Goal: Navigation & Orientation: Understand site structure

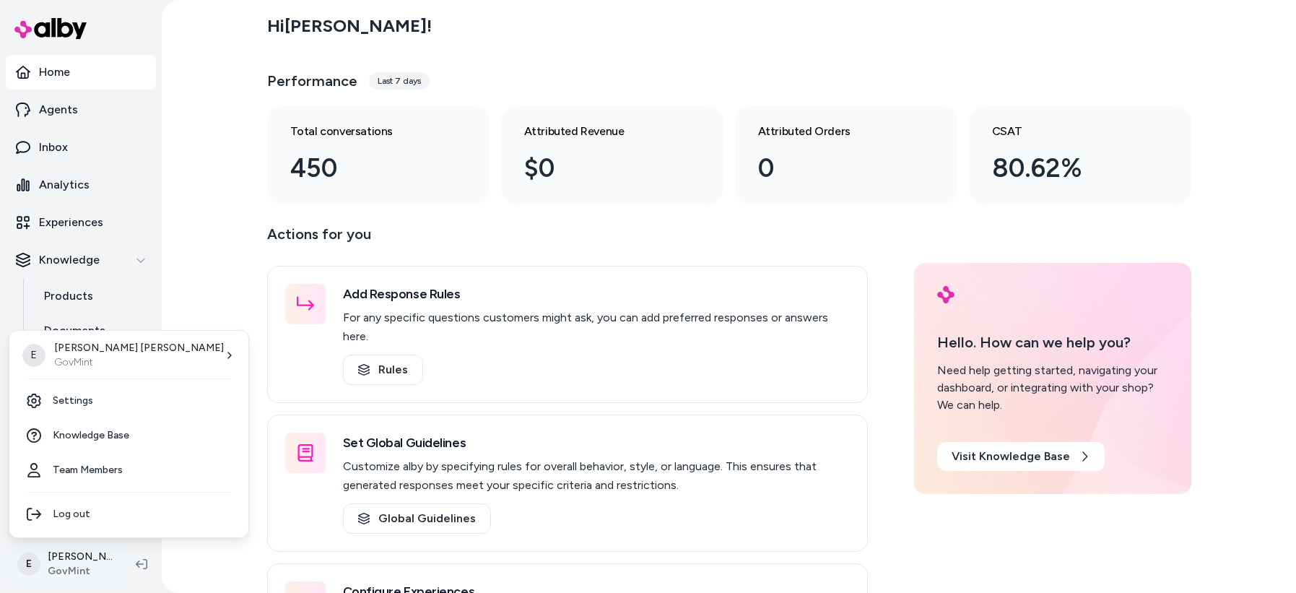
click at [56, 557] on html "Home Agents Inbox Analytics Experiences Knowledge Products Documents Rules Veri…" at bounding box center [648, 296] width 1296 height 593
click at [90, 409] on link "Settings" at bounding box center [128, 400] width 227 height 35
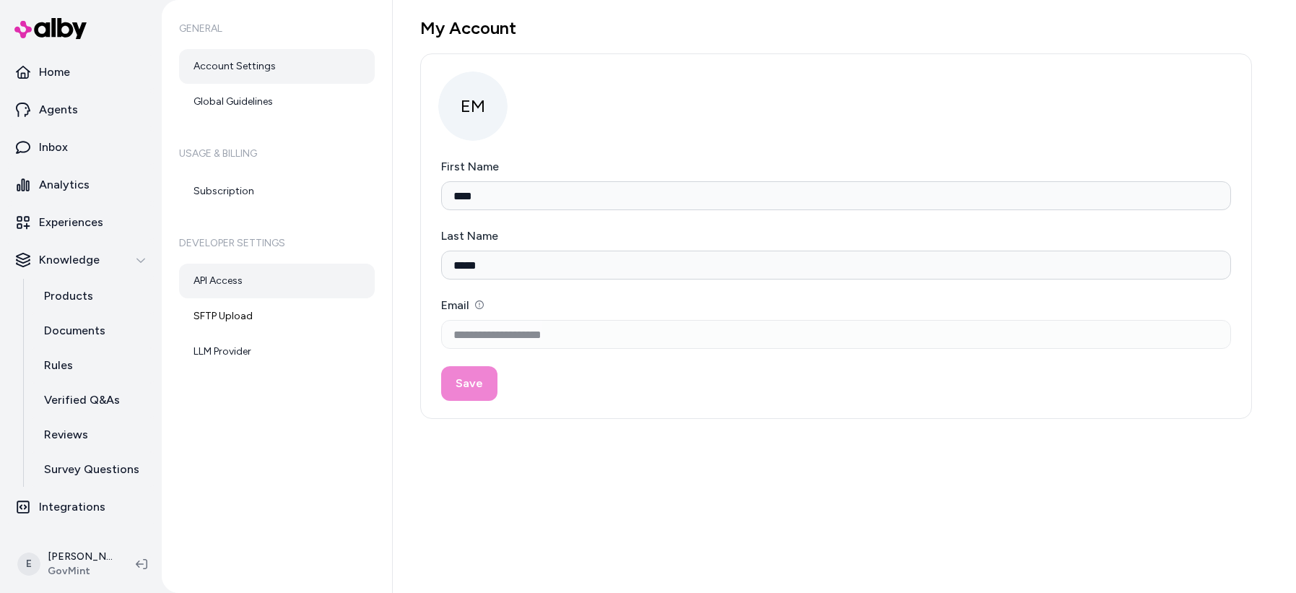
click at [231, 287] on link "API Access" at bounding box center [277, 281] width 196 height 35
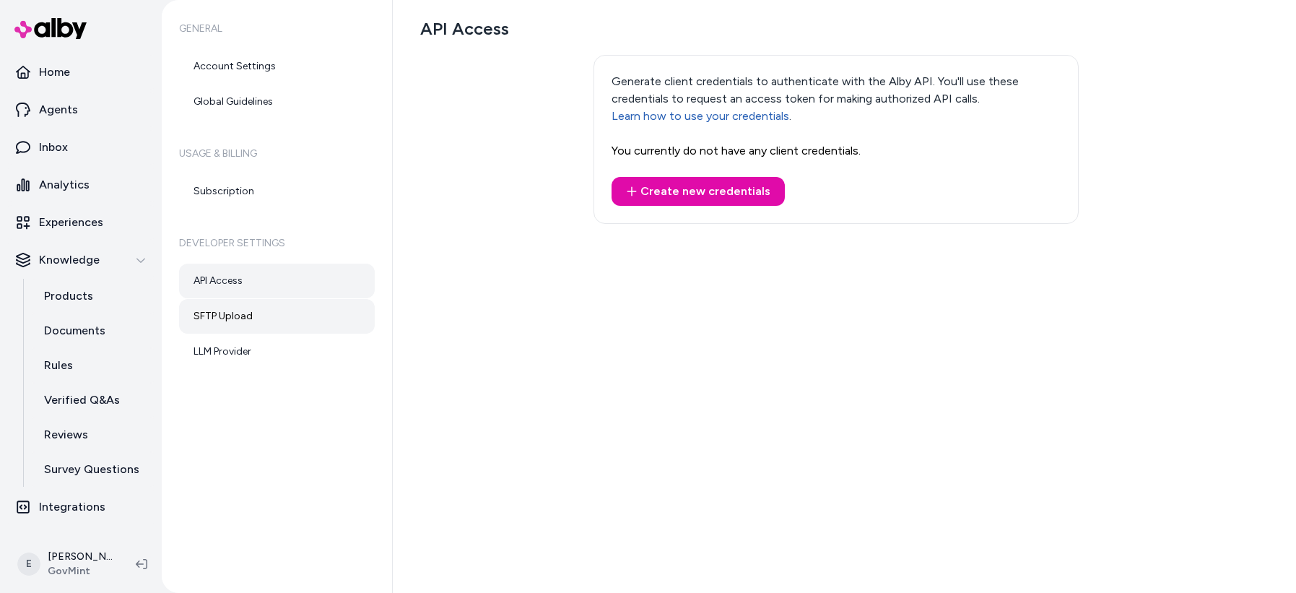
click at [232, 319] on link "SFTP Upload" at bounding box center [277, 316] width 196 height 35
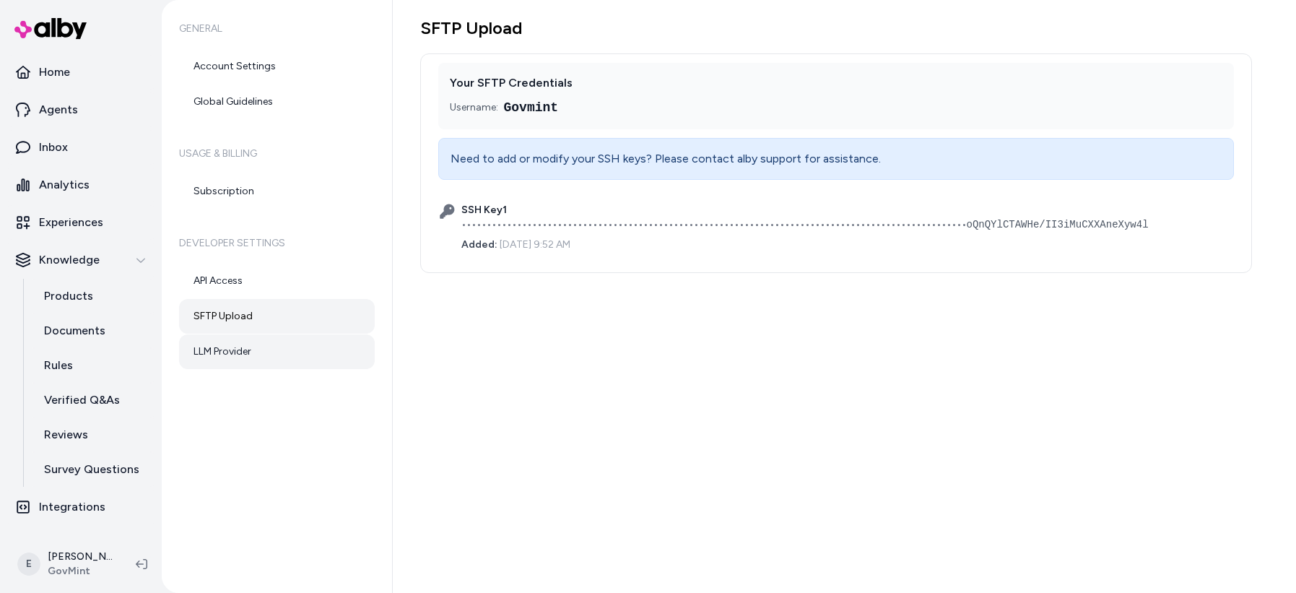
click at [227, 354] on link "LLM Provider" at bounding box center [277, 351] width 196 height 35
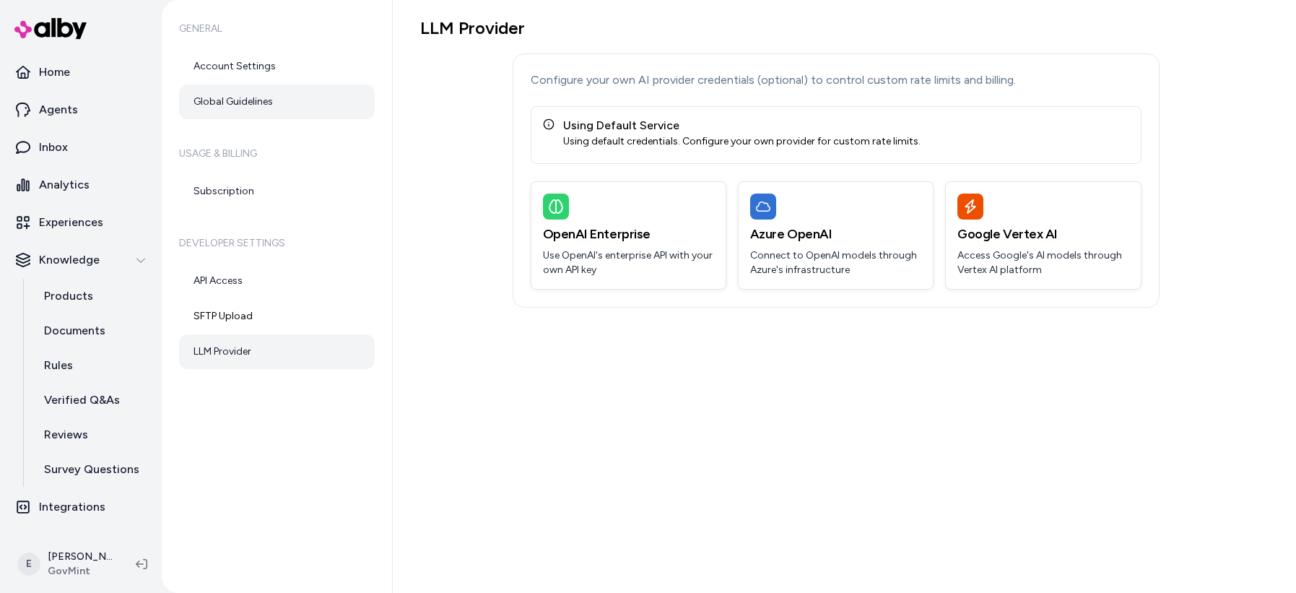
click at [230, 101] on link "Global Guidelines" at bounding box center [277, 101] width 196 height 35
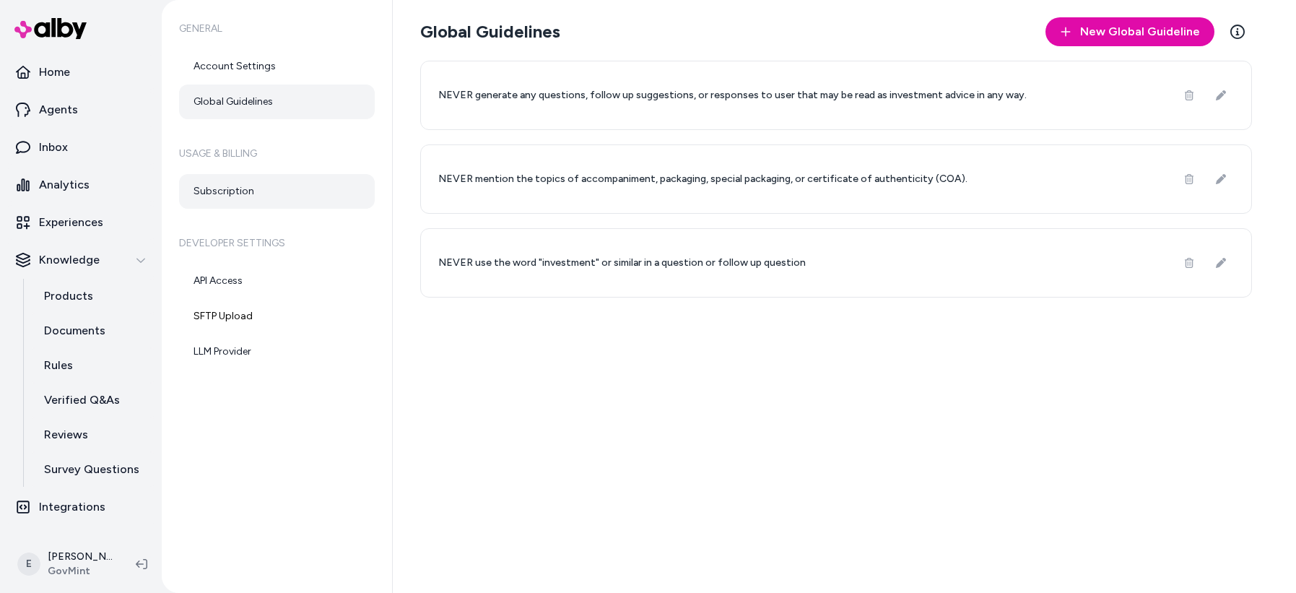
click at [236, 196] on link "Subscription" at bounding box center [277, 191] width 196 height 35
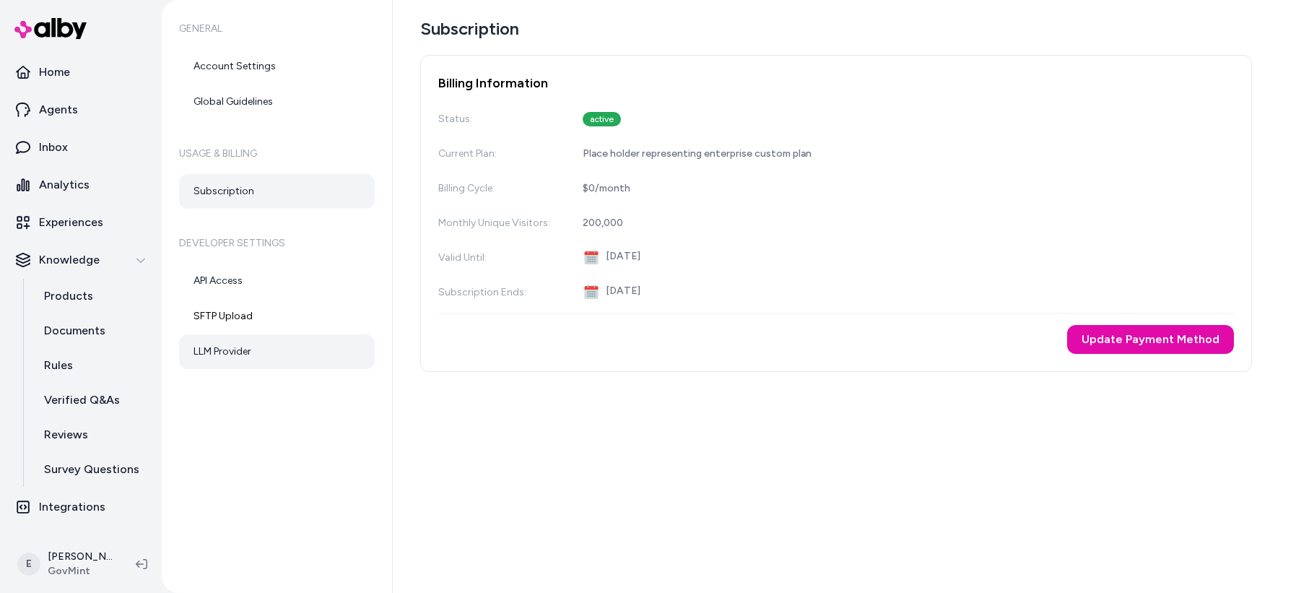
click at [243, 359] on link "LLM Provider" at bounding box center [277, 351] width 196 height 35
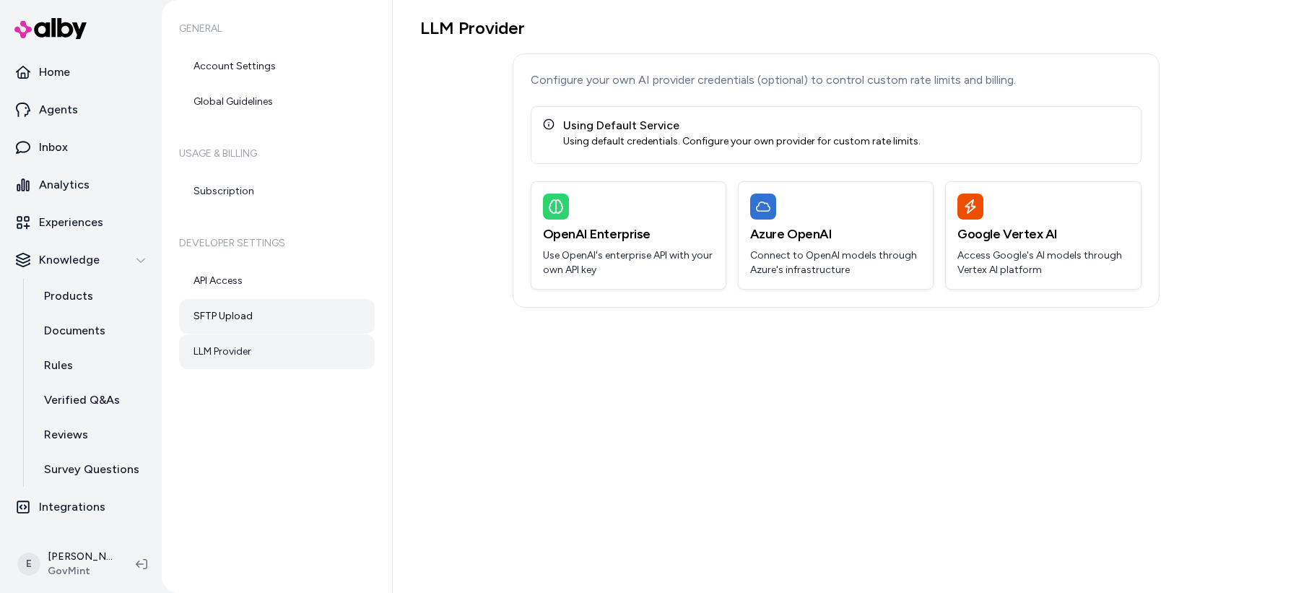
click at [269, 310] on link "SFTP Upload" at bounding box center [277, 316] width 196 height 35
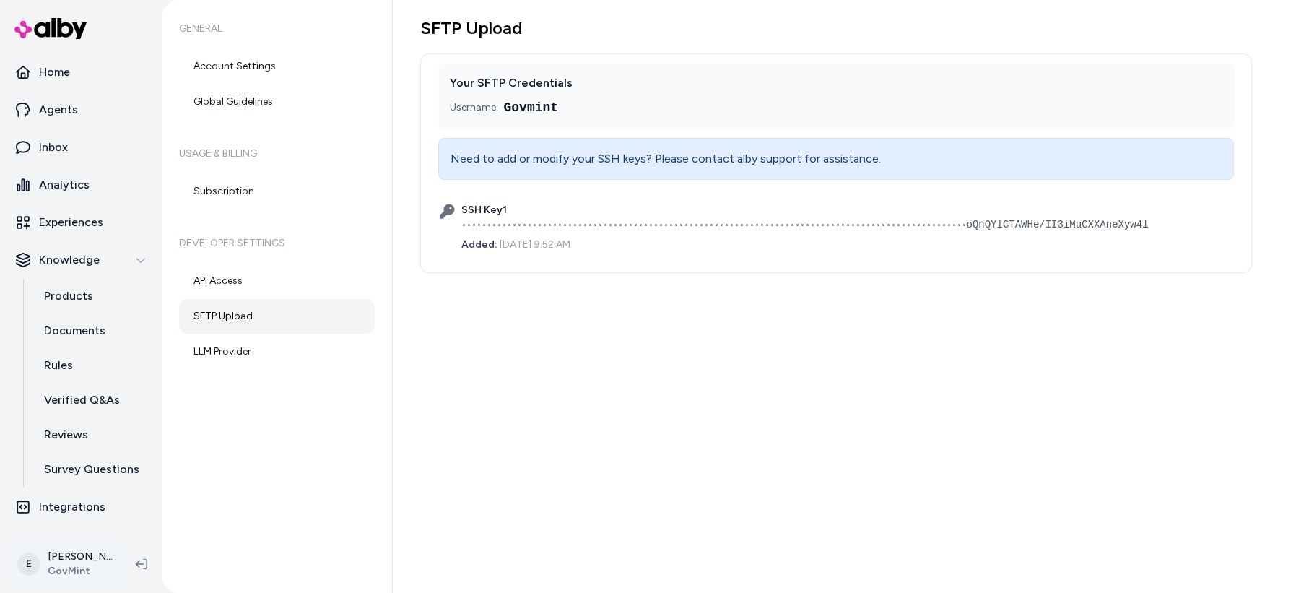
click at [70, 552] on html "Home Agents Inbox Analytics Experiences Knowledge Products Documents Rules Veri…" at bounding box center [648, 296] width 1296 height 593
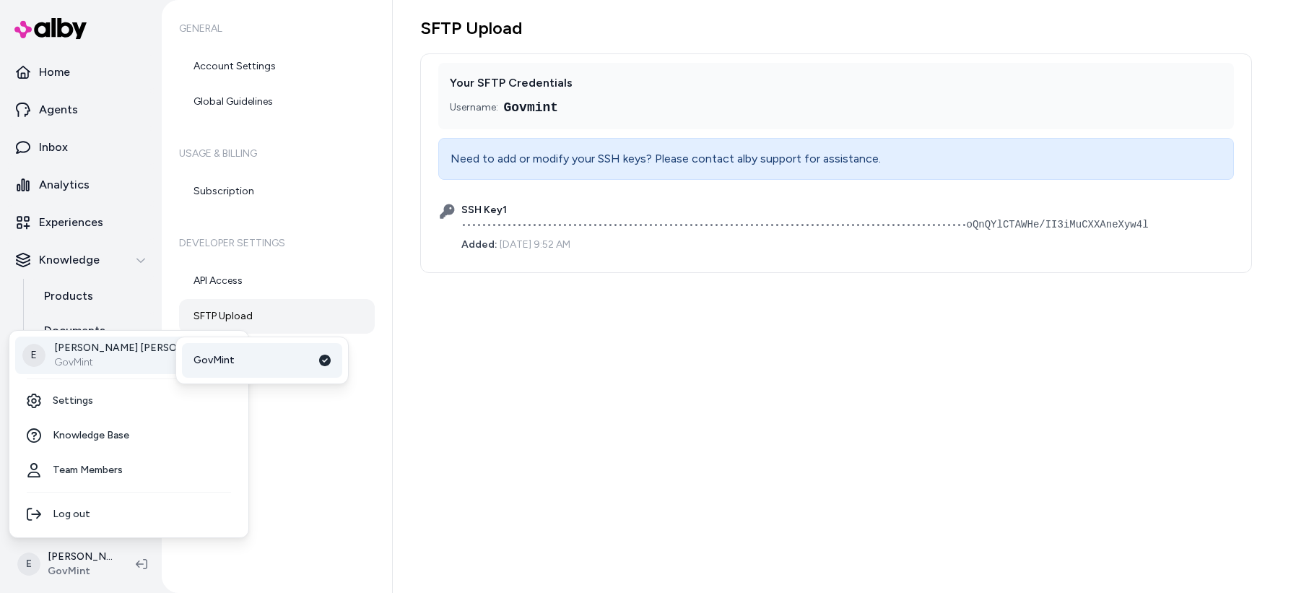
click at [214, 360] on span "GovMint" at bounding box center [213, 360] width 41 height 14
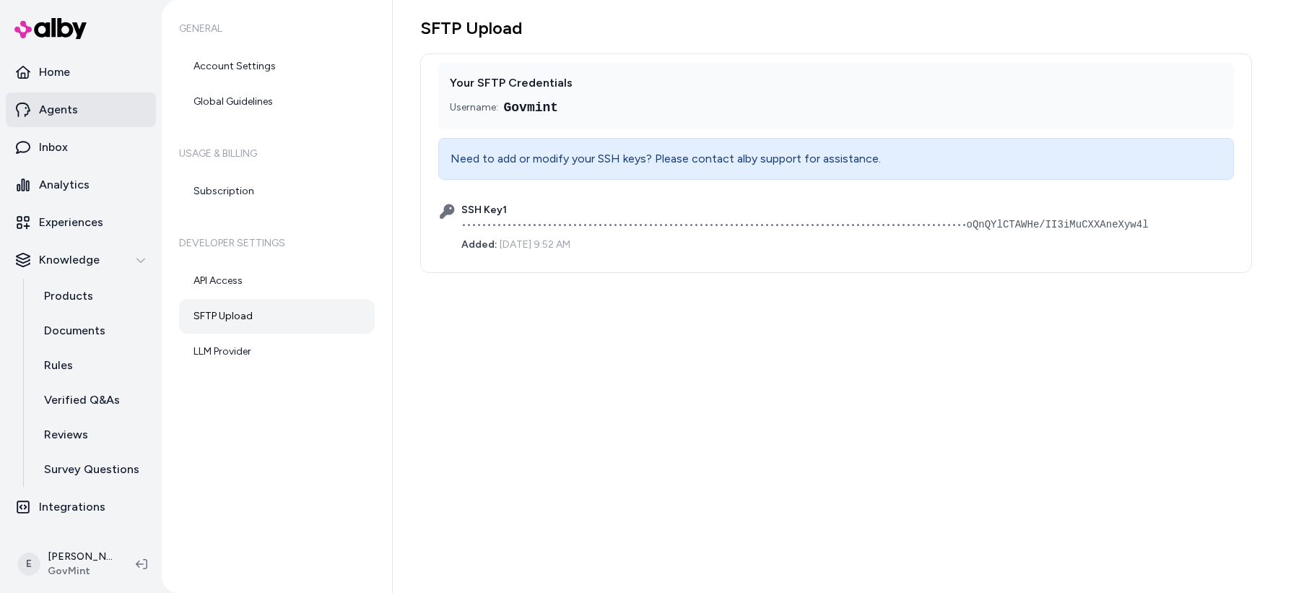
click at [66, 103] on p "Agents" at bounding box center [58, 109] width 39 height 17
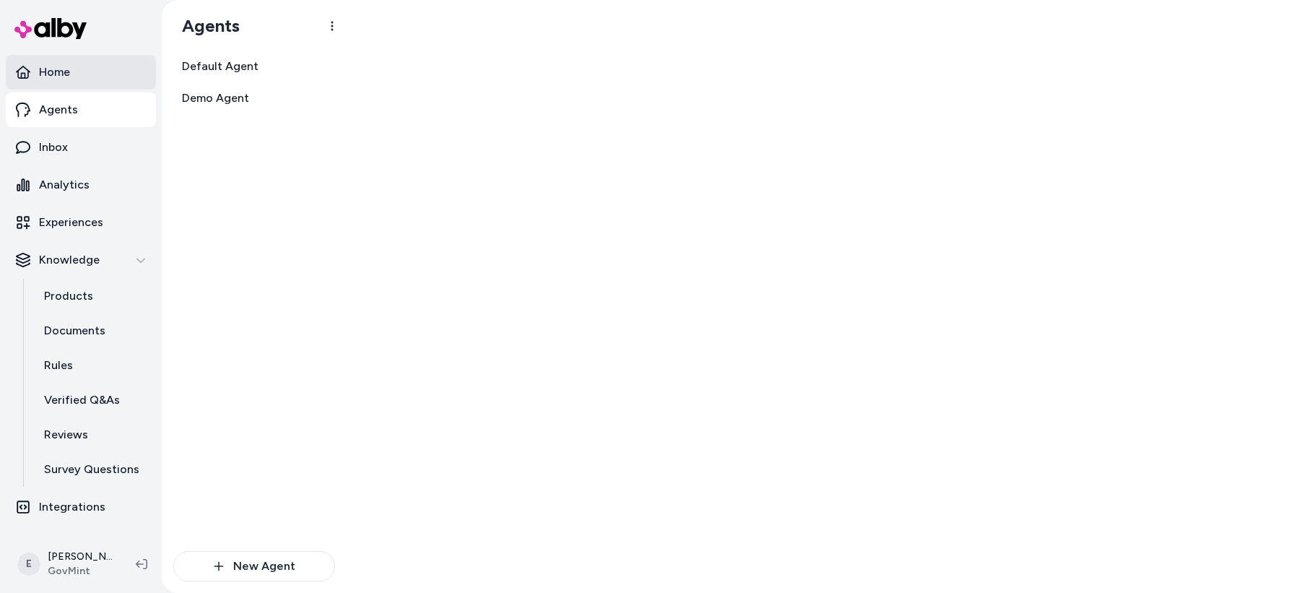
click at [68, 75] on p "Home" at bounding box center [54, 72] width 31 height 17
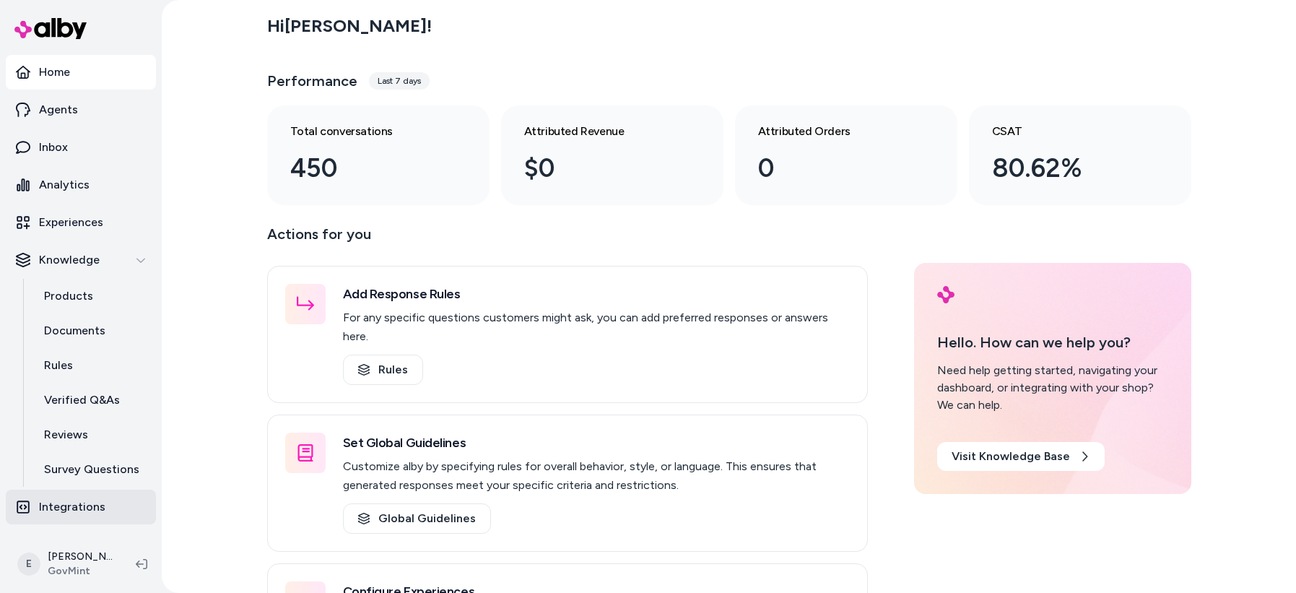
click at [65, 501] on p "Integrations" at bounding box center [72, 506] width 66 height 17
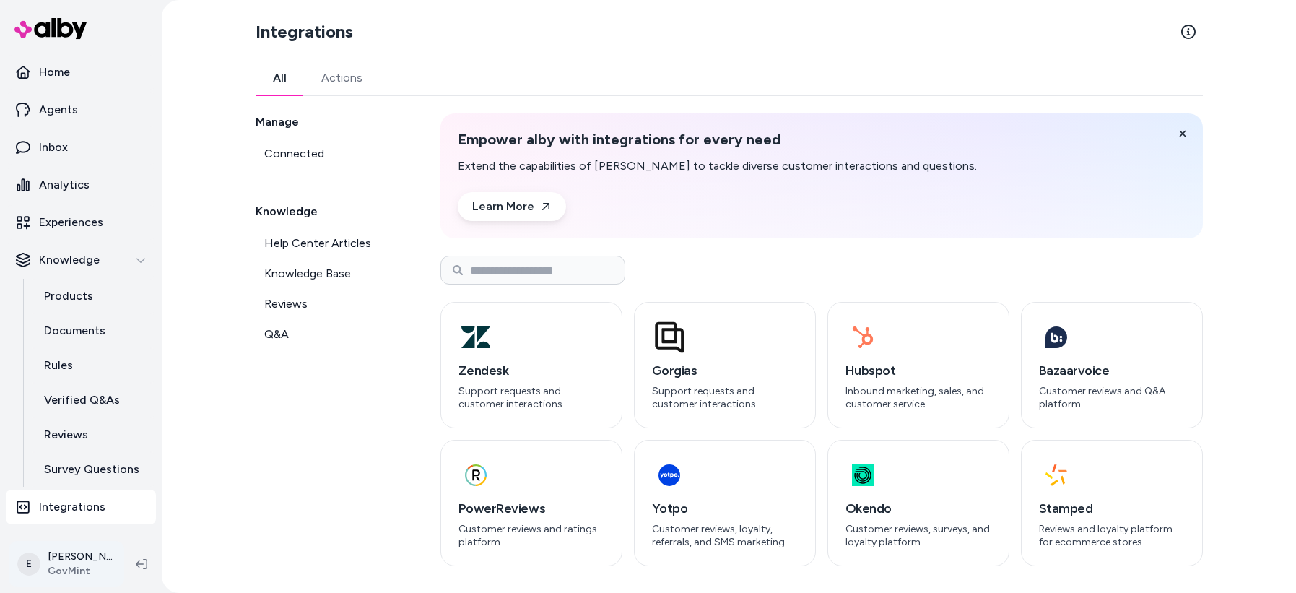
click at [76, 565] on html "Home Agents Inbox Analytics Experiences Knowledge Products Documents Rules Veri…" at bounding box center [648, 296] width 1296 height 593
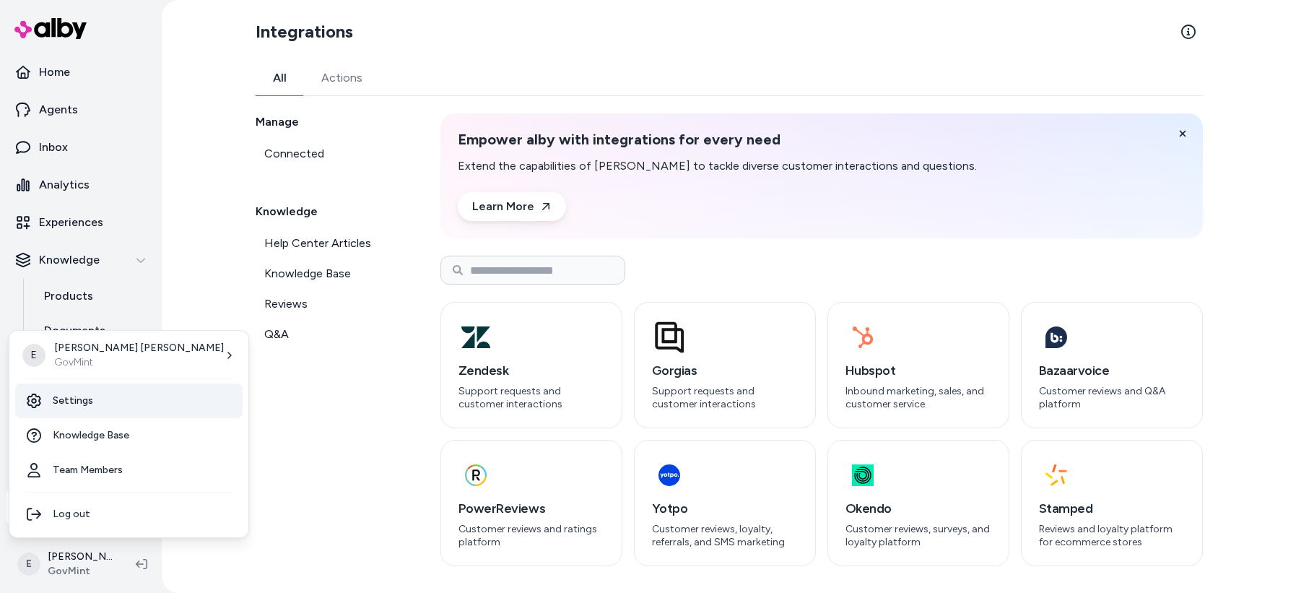
click at [69, 393] on link "Settings" at bounding box center [128, 400] width 227 height 35
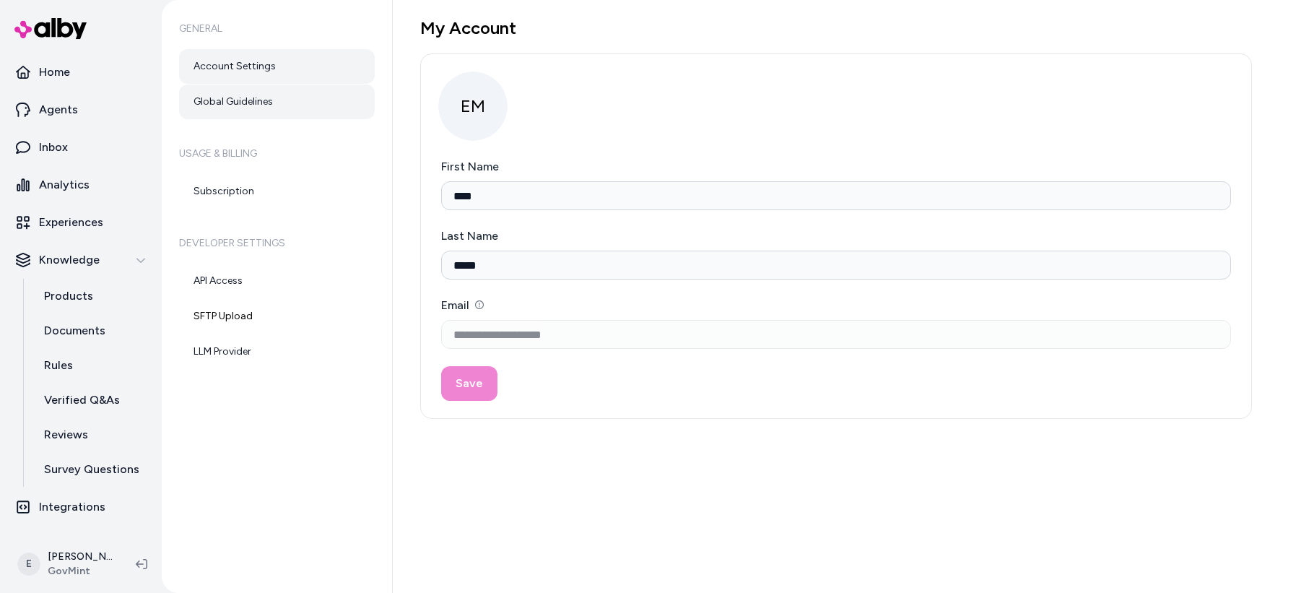
click at [256, 106] on link "Global Guidelines" at bounding box center [277, 101] width 196 height 35
